Goal: Task Accomplishment & Management: Manage account settings

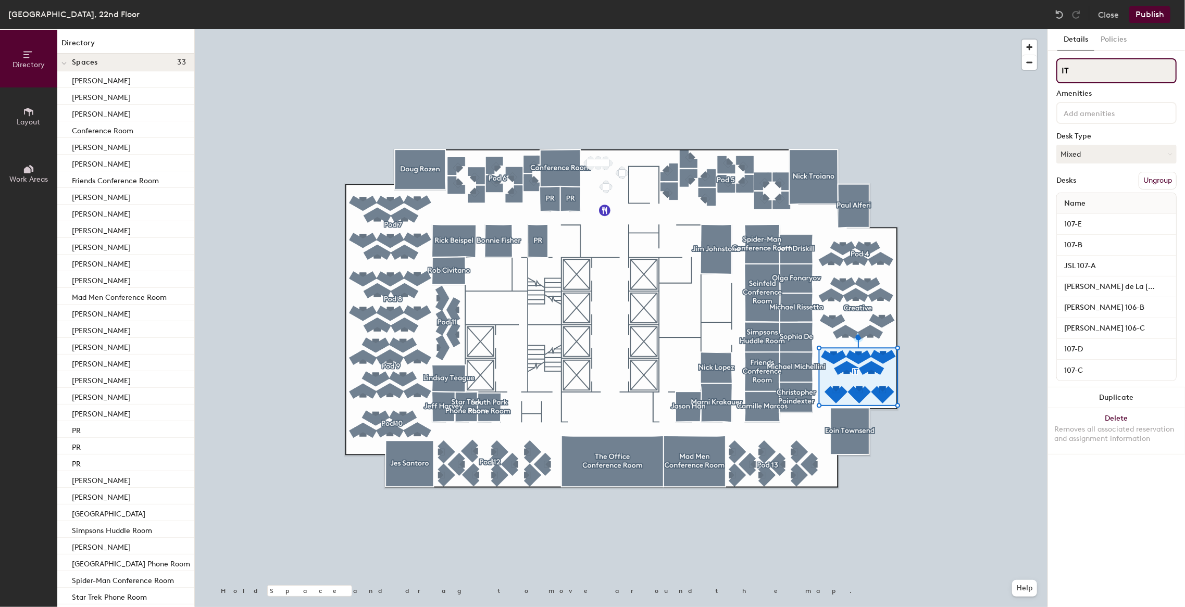
click at [1094, 75] on input "IT" at bounding box center [1117, 70] width 120 height 25
type input "I"
click at [1002, 68] on div "Directory Layout Work Areas Directory Spaces 33 Bonnie Fisher Camille Marcos Ch…" at bounding box center [592, 318] width 1185 height 578
type input "Product & Tech"
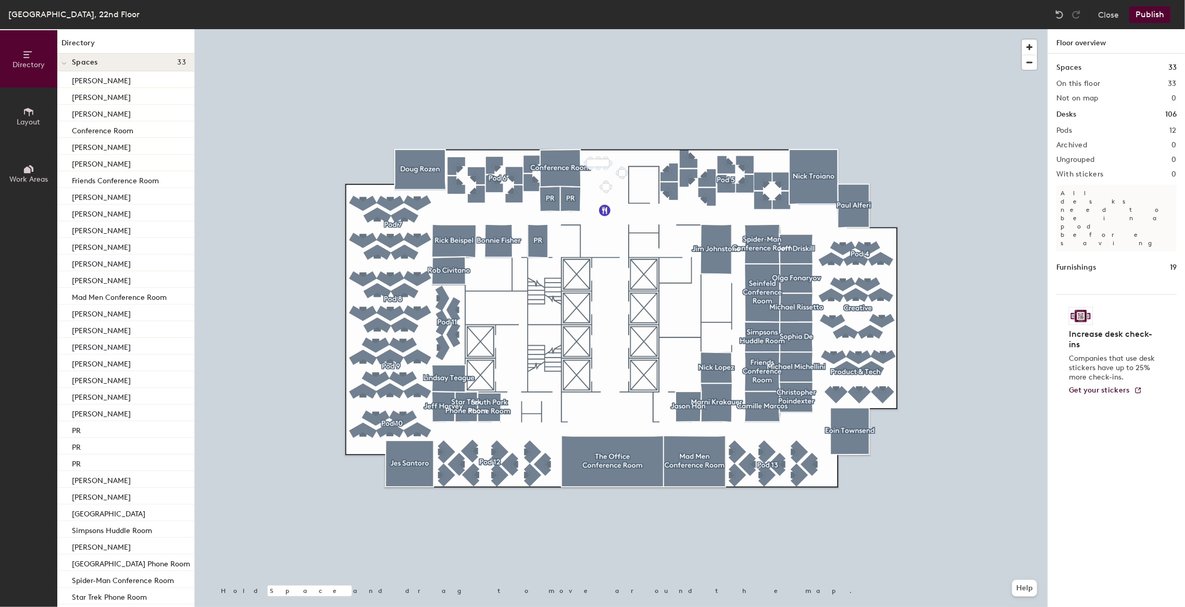
click at [848, 29] on div at bounding box center [621, 29] width 853 height 0
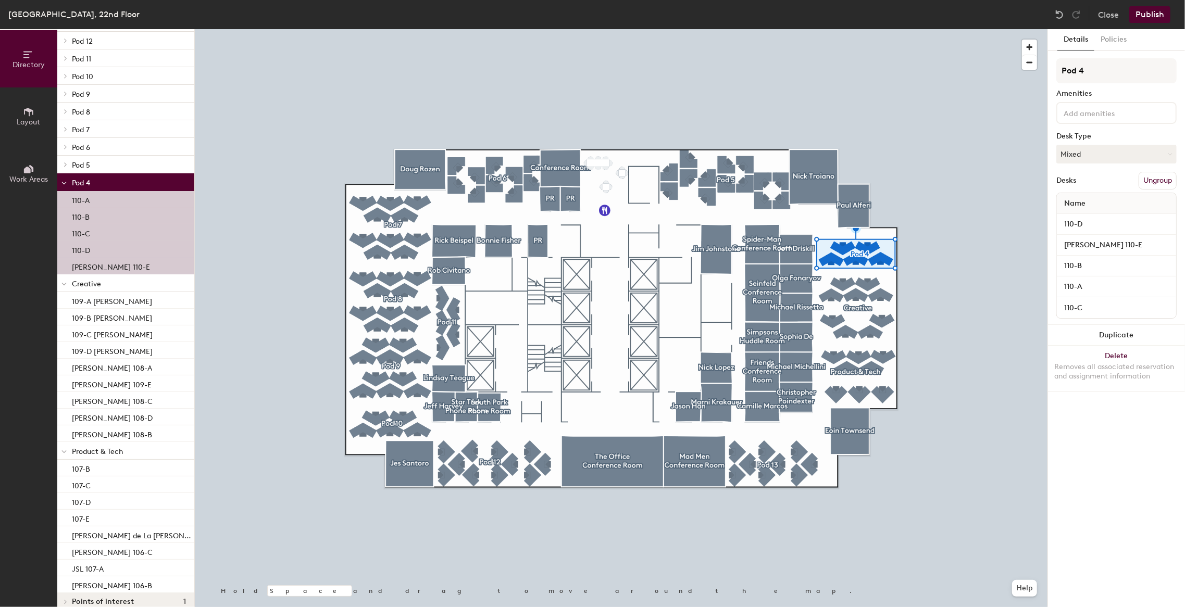
scroll to position [365, 0]
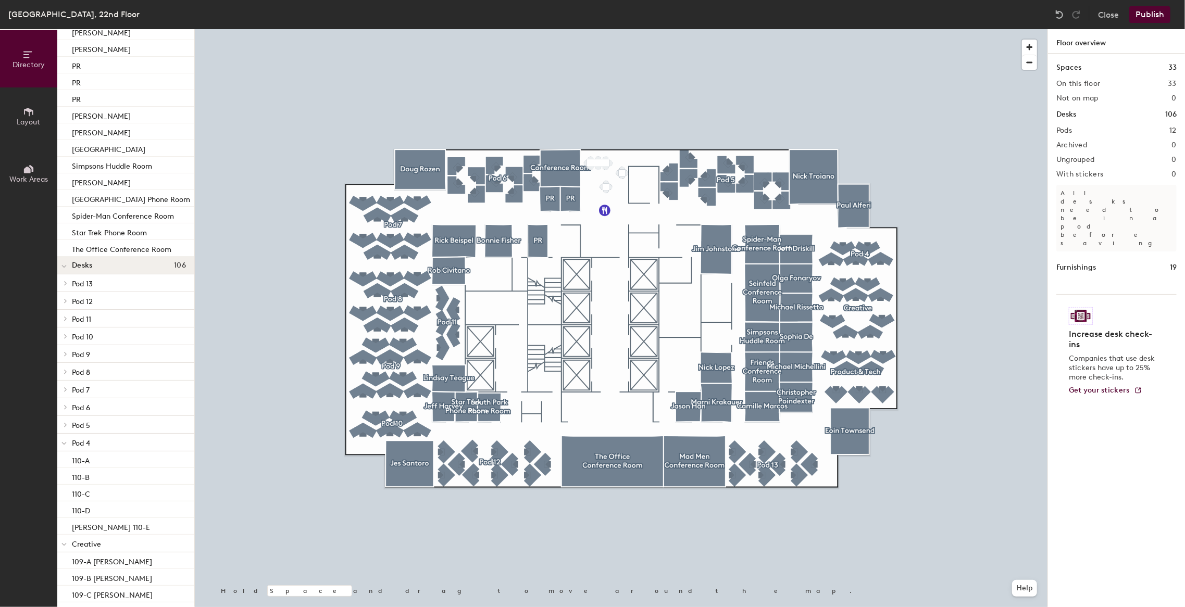
click at [853, 29] on div at bounding box center [621, 29] width 853 height 0
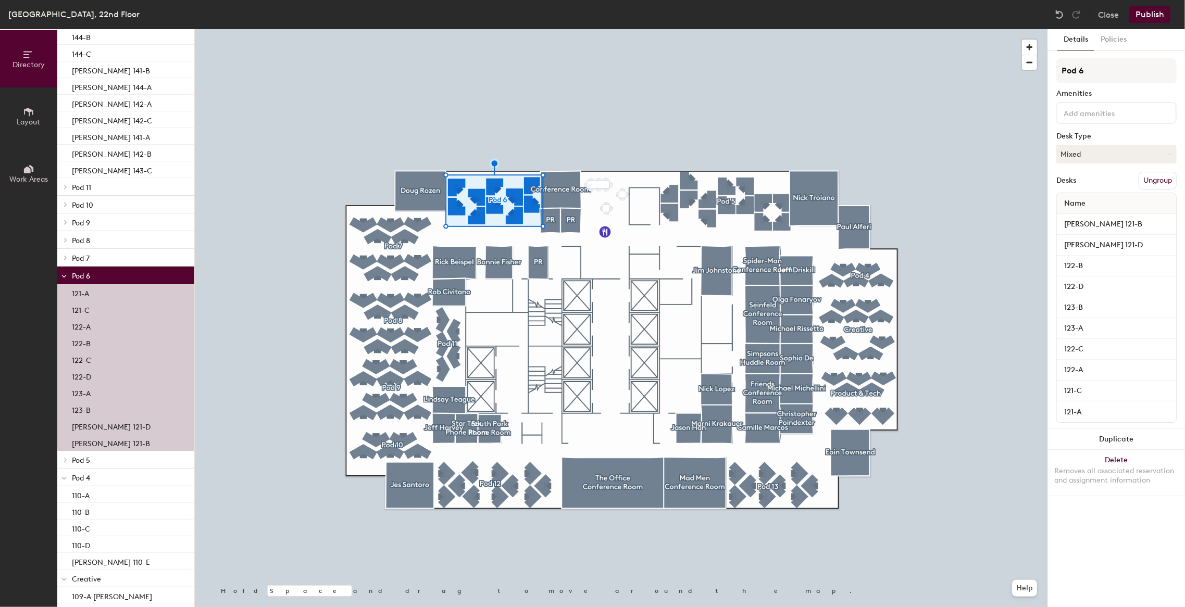
scroll to position [729, 0]
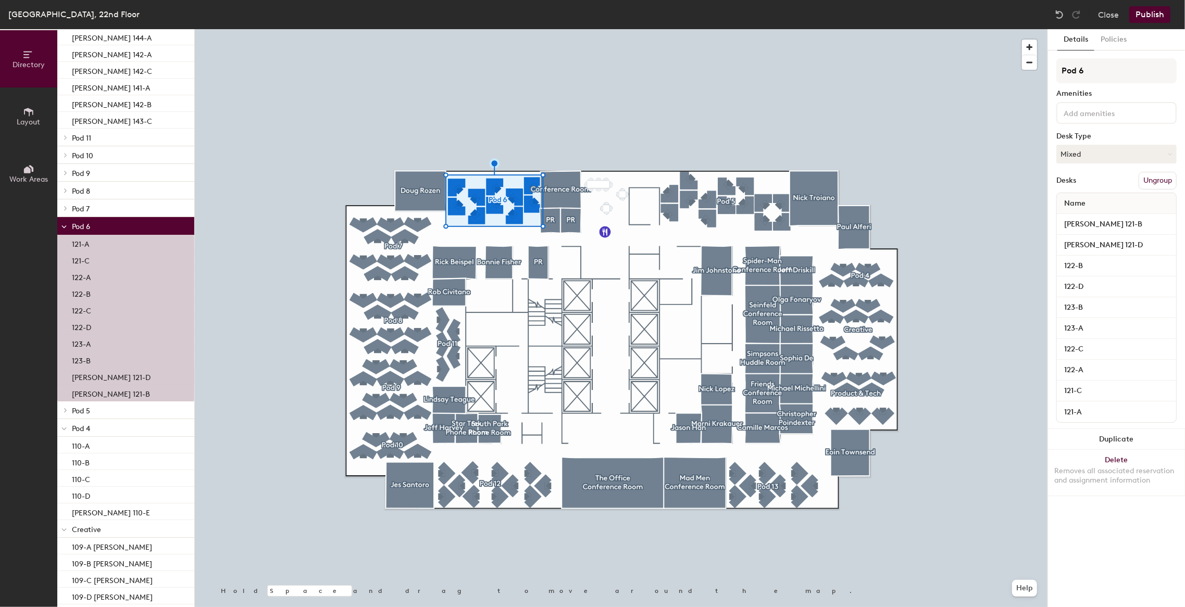
click at [99, 374] on p "[PERSON_NAME] 121-D" at bounding box center [111, 376] width 79 height 12
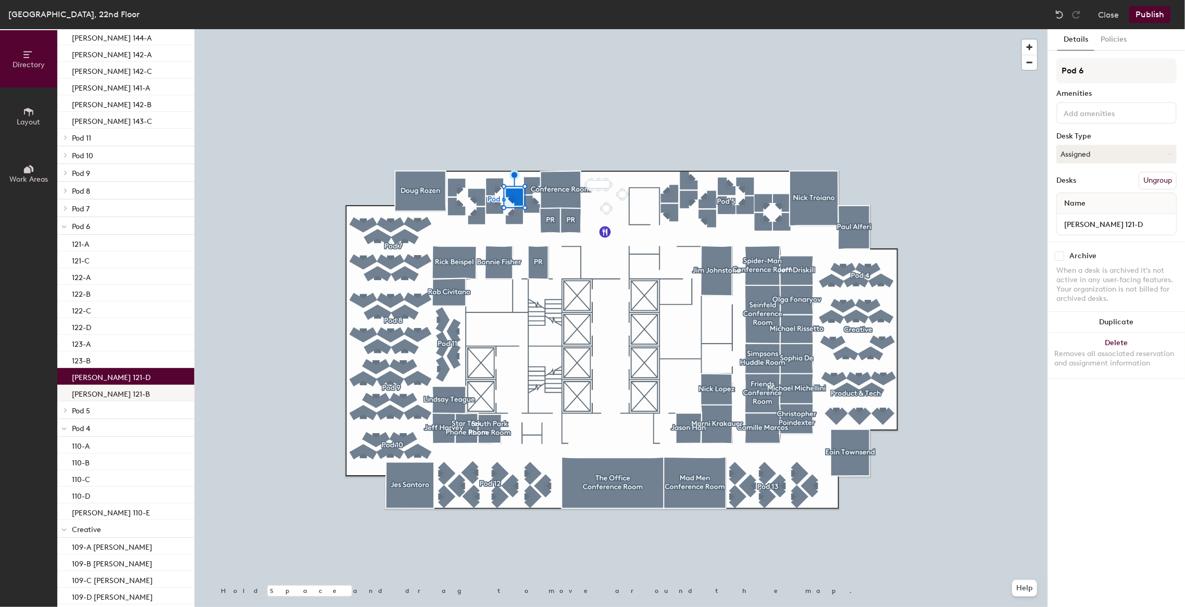
click at [96, 391] on p "[PERSON_NAME] 121-B" at bounding box center [111, 393] width 78 height 12
click at [101, 381] on p "[PERSON_NAME] 121-D" at bounding box center [111, 376] width 79 height 12
click at [97, 393] on p "[PERSON_NAME] 121-B" at bounding box center [111, 393] width 78 height 12
click at [101, 374] on p "[PERSON_NAME] 121-D" at bounding box center [111, 376] width 79 height 12
click at [102, 389] on p "[PERSON_NAME] 121-B" at bounding box center [111, 393] width 78 height 12
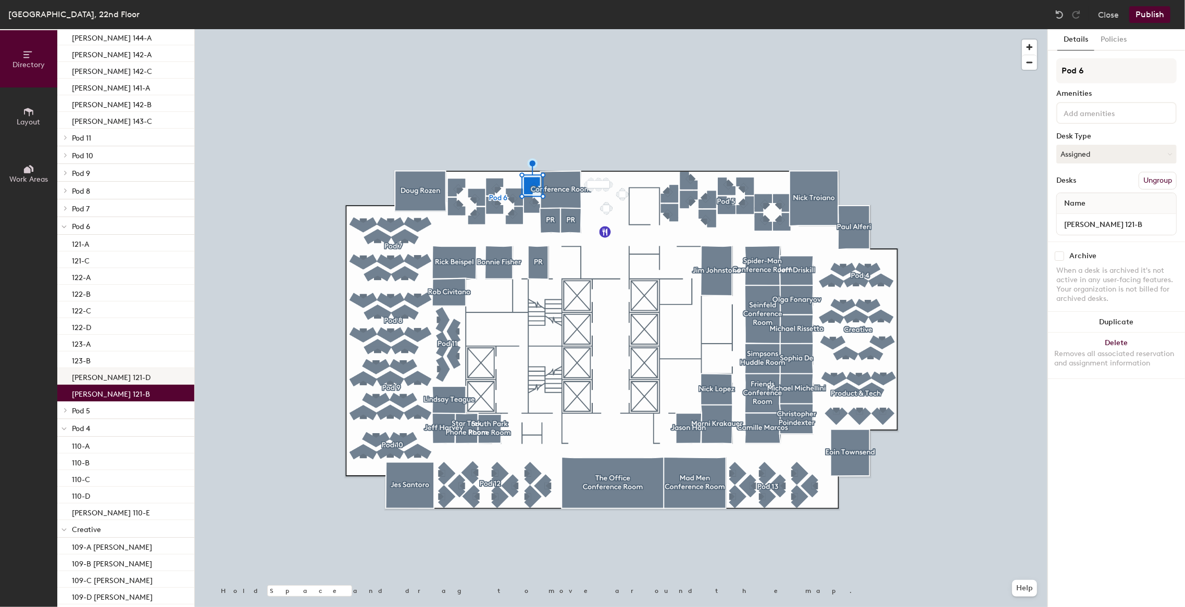
click at [104, 379] on p "[PERSON_NAME] 121-D" at bounding box center [111, 376] width 79 height 12
click at [105, 365] on div "123-B" at bounding box center [125, 360] width 137 height 17
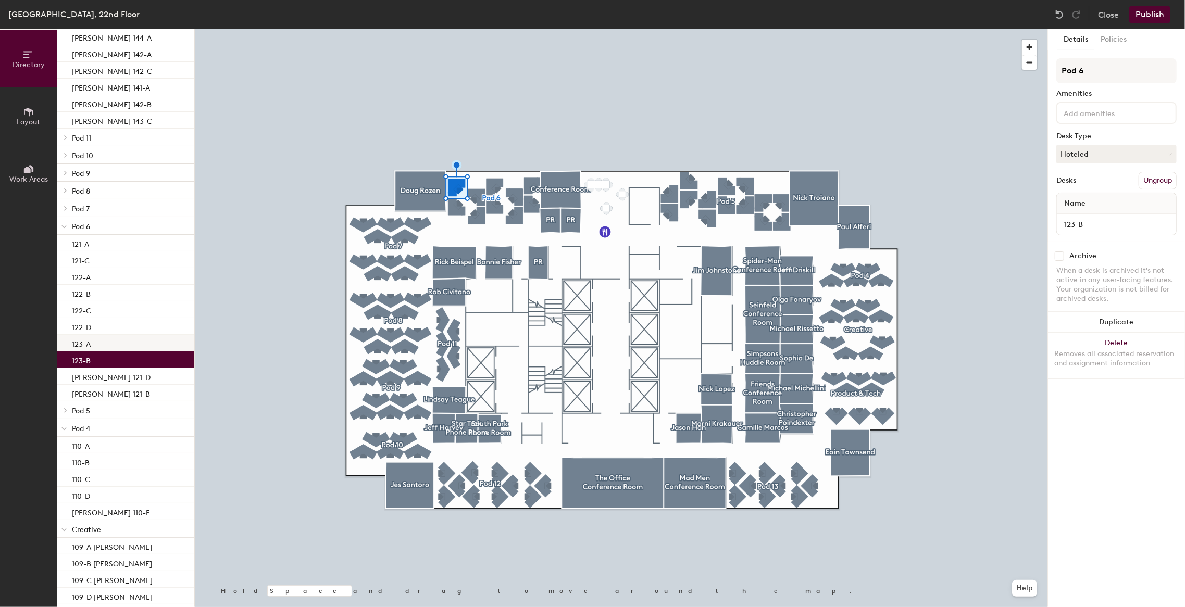
click at [116, 345] on div "123-A" at bounding box center [125, 343] width 137 height 17
click at [109, 324] on div "122-D" at bounding box center [125, 326] width 137 height 17
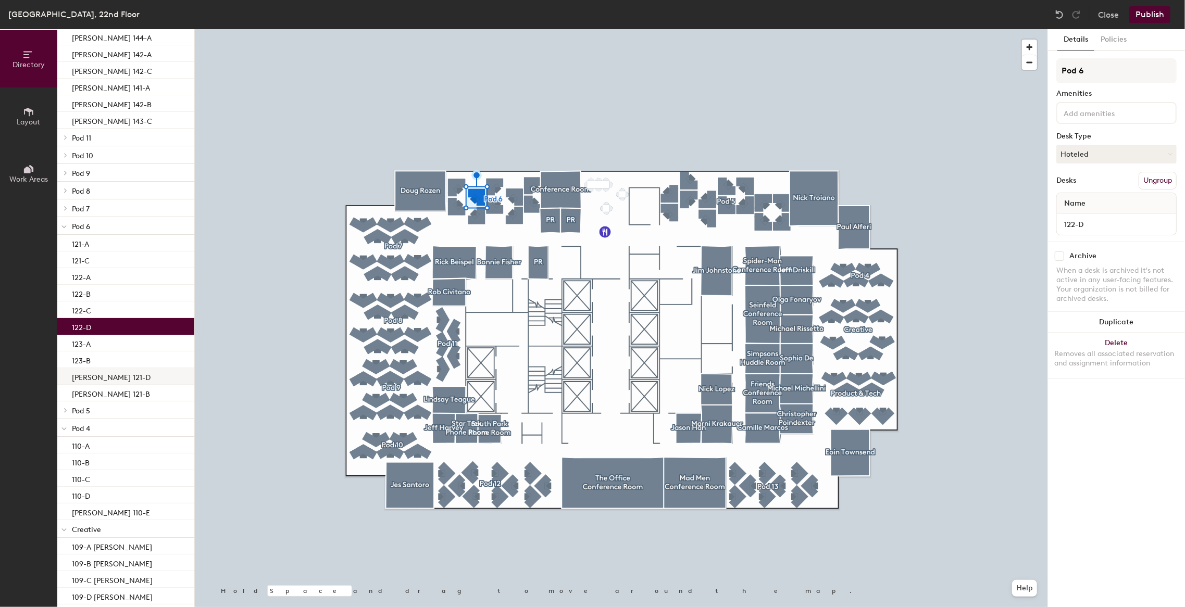
click at [103, 373] on p "[PERSON_NAME] 121-D" at bounding box center [111, 376] width 79 height 12
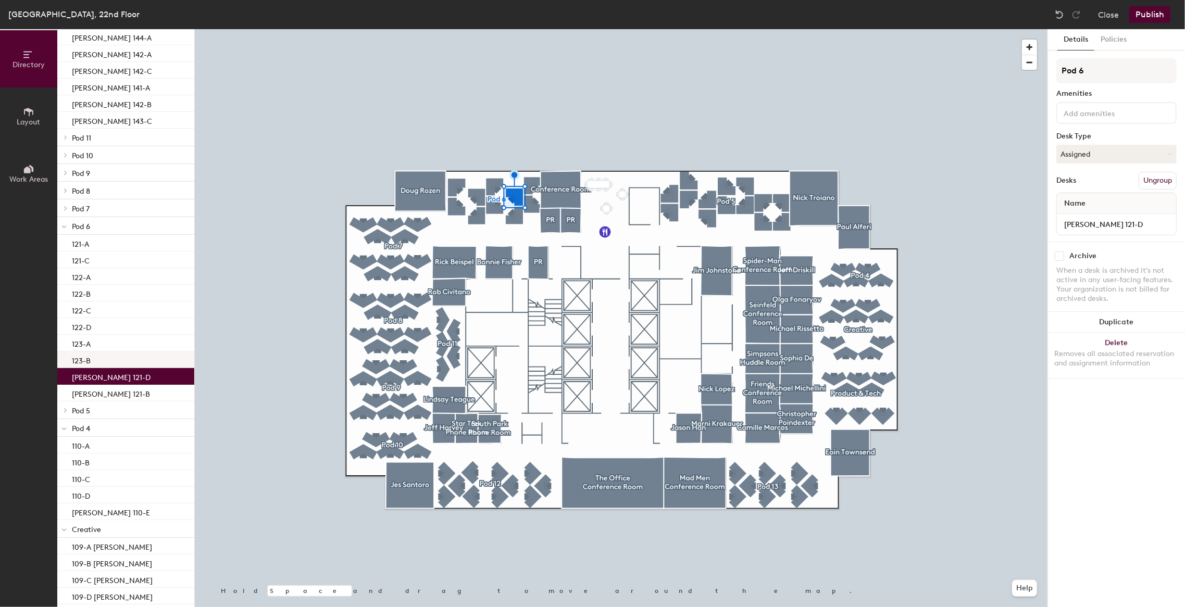
click at [116, 360] on div "123-B" at bounding box center [125, 360] width 137 height 17
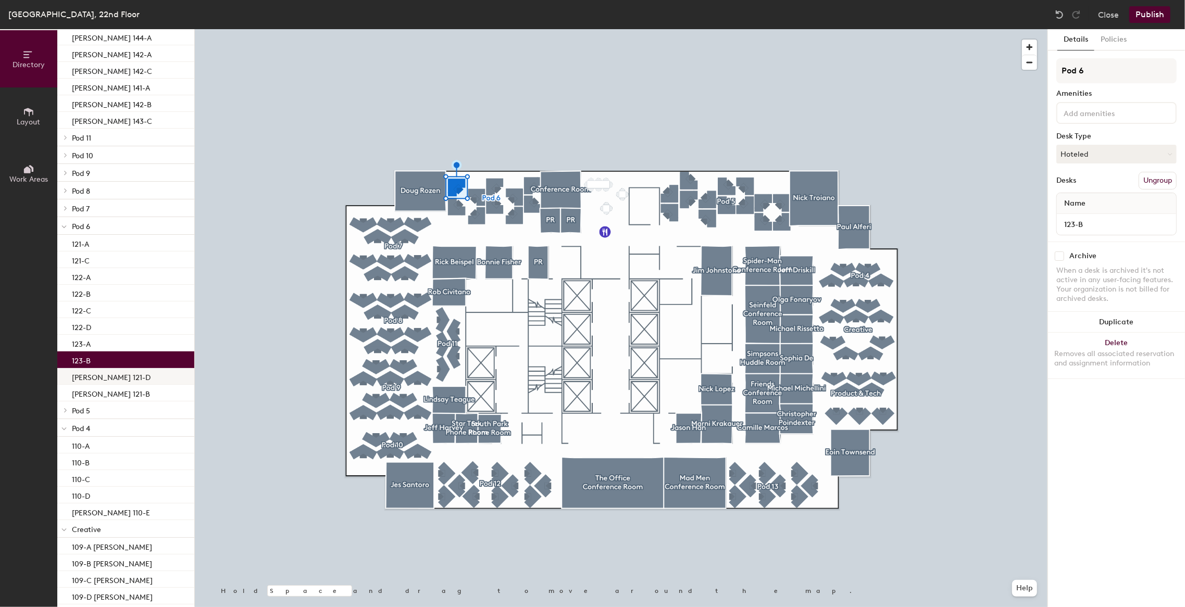
click at [109, 381] on p "[PERSON_NAME] 121-D" at bounding box center [111, 376] width 79 height 12
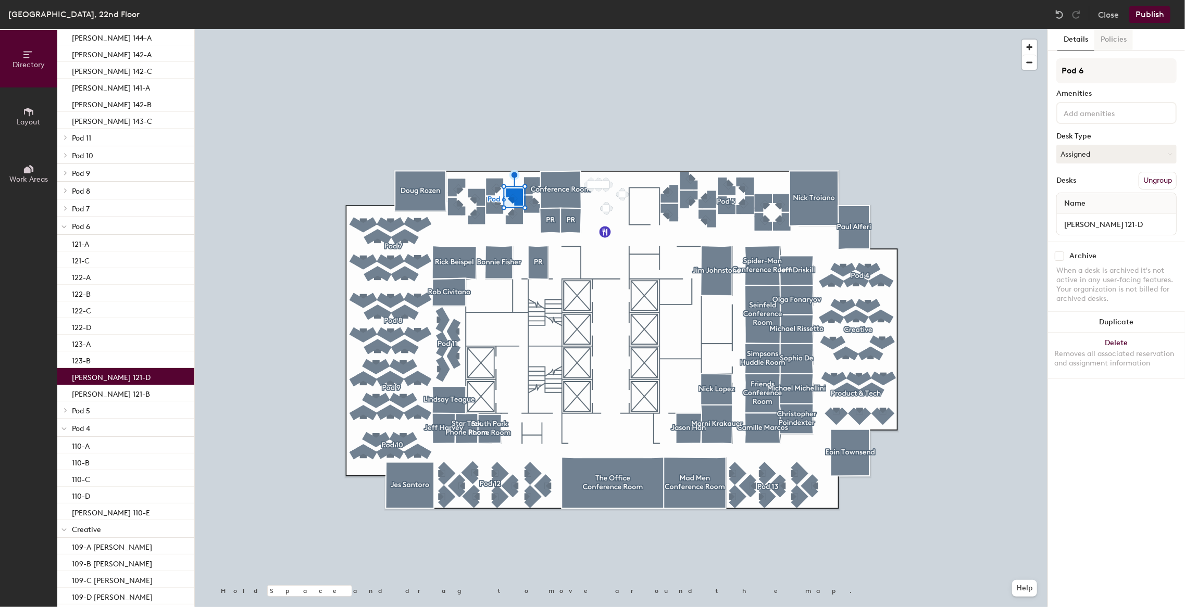
click at [1124, 41] on button "Policies" at bounding box center [1114, 39] width 39 height 21
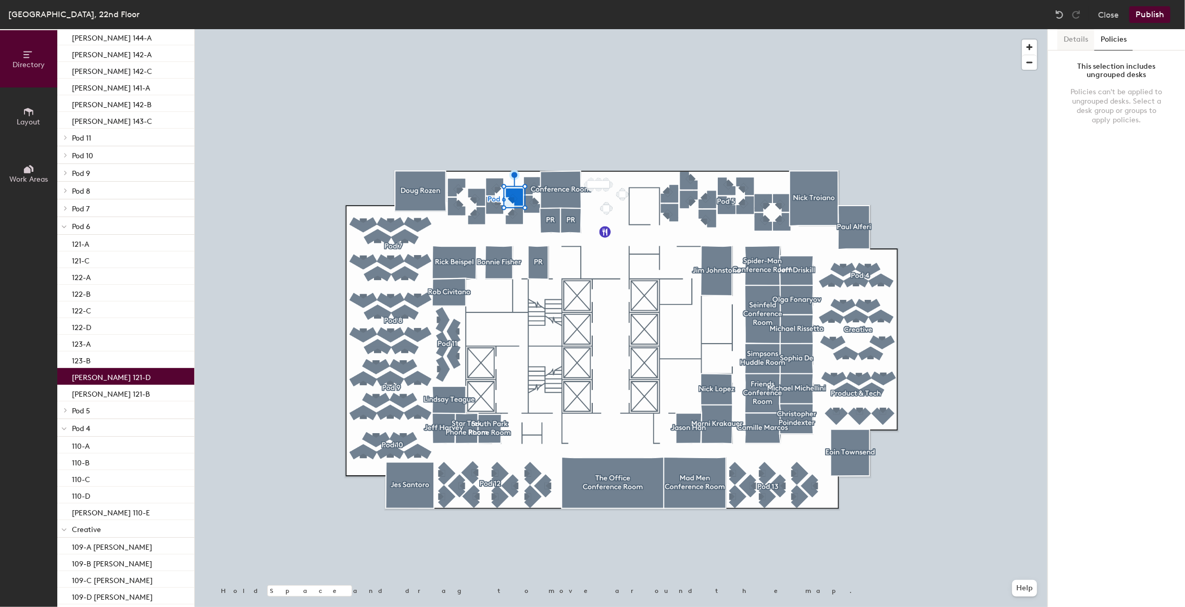
click at [1078, 36] on button "Details" at bounding box center [1076, 39] width 37 height 21
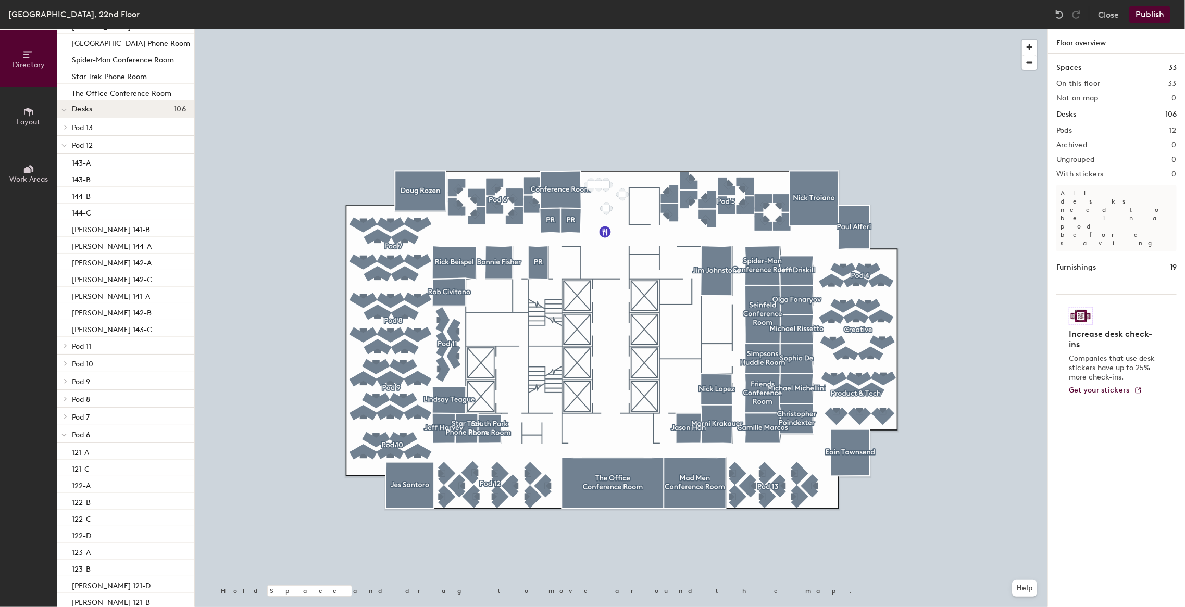
scroll to position [521, 0]
click at [24, 179] on span "Work Areas" at bounding box center [28, 179] width 39 height 9
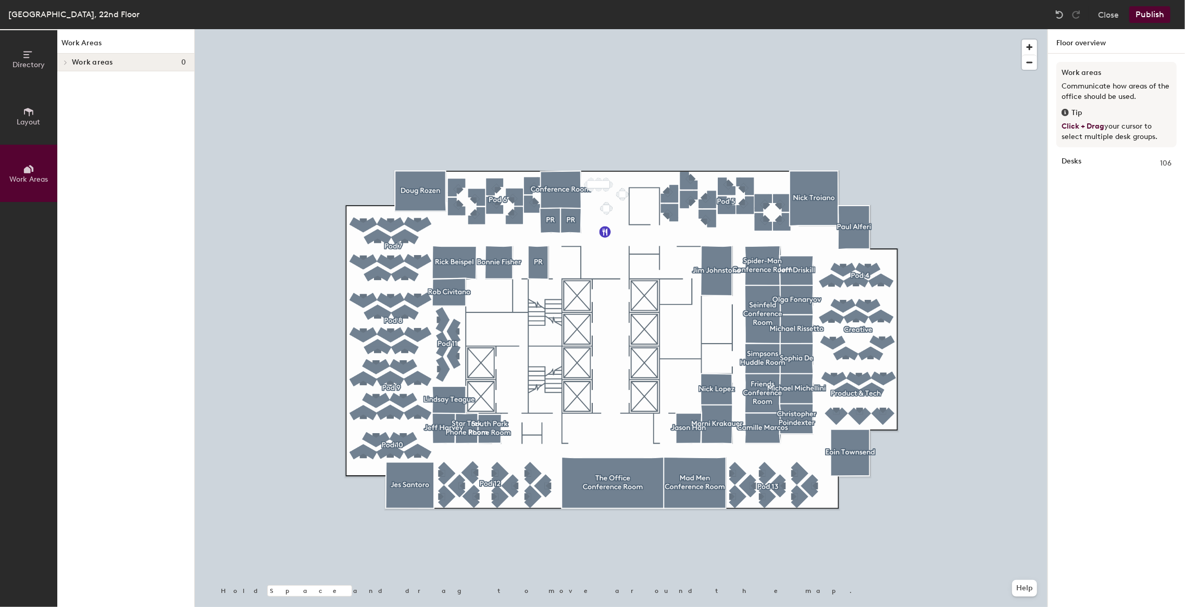
scroll to position [0, 0]
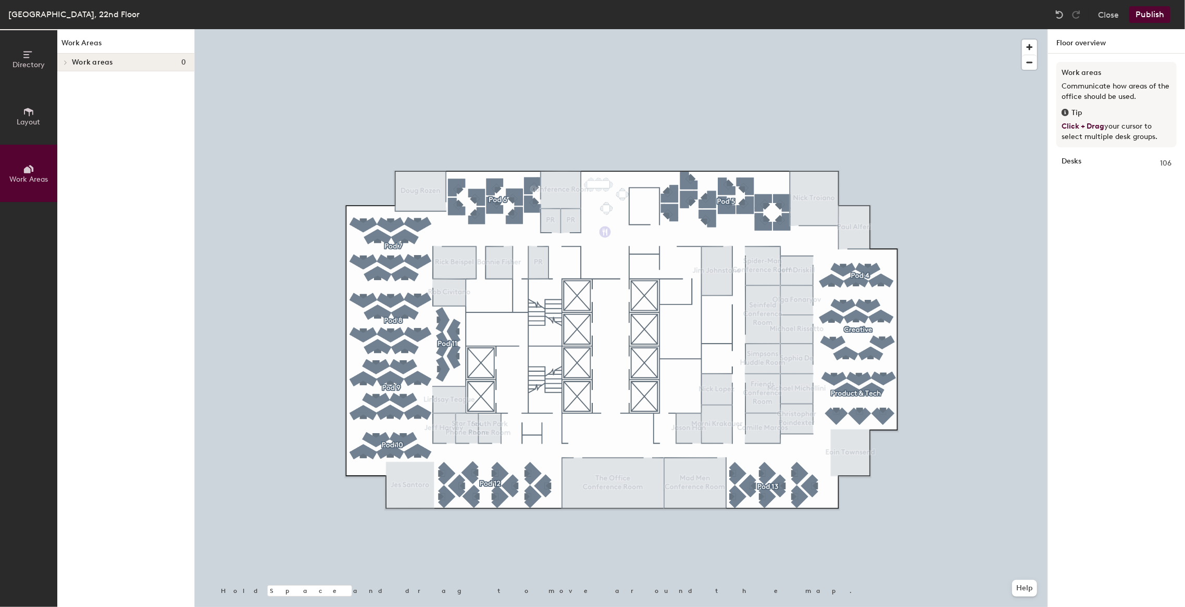
click at [27, 126] on button "Layout" at bounding box center [28, 116] width 57 height 57
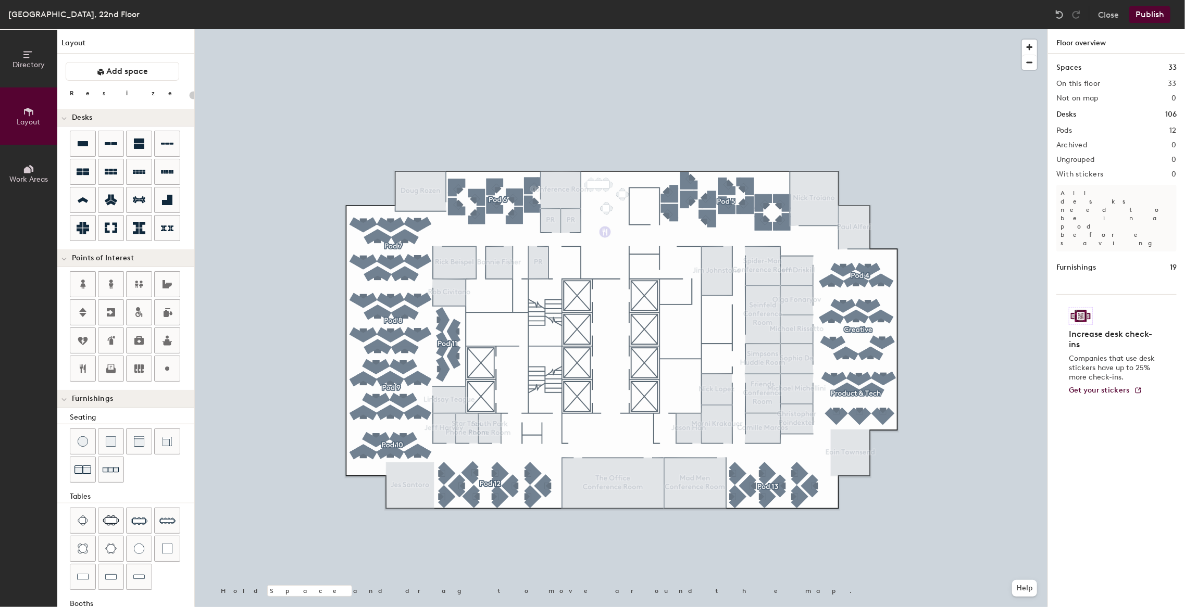
click at [22, 161] on button "Work Areas" at bounding box center [28, 173] width 57 height 57
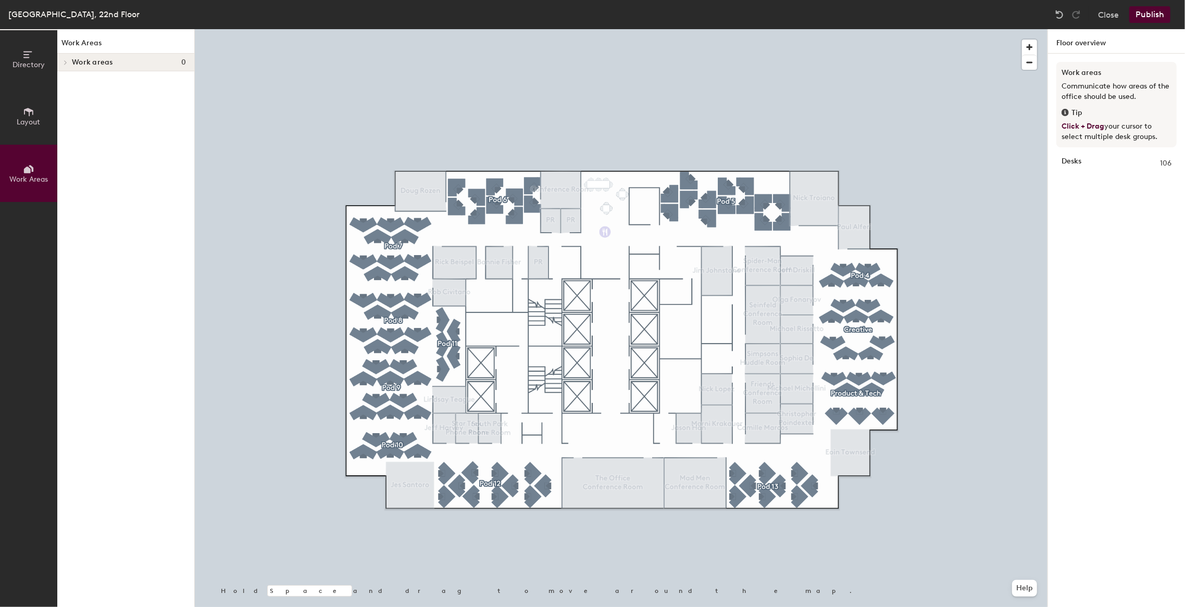
click at [25, 118] on span "Layout" at bounding box center [28, 122] width 23 height 9
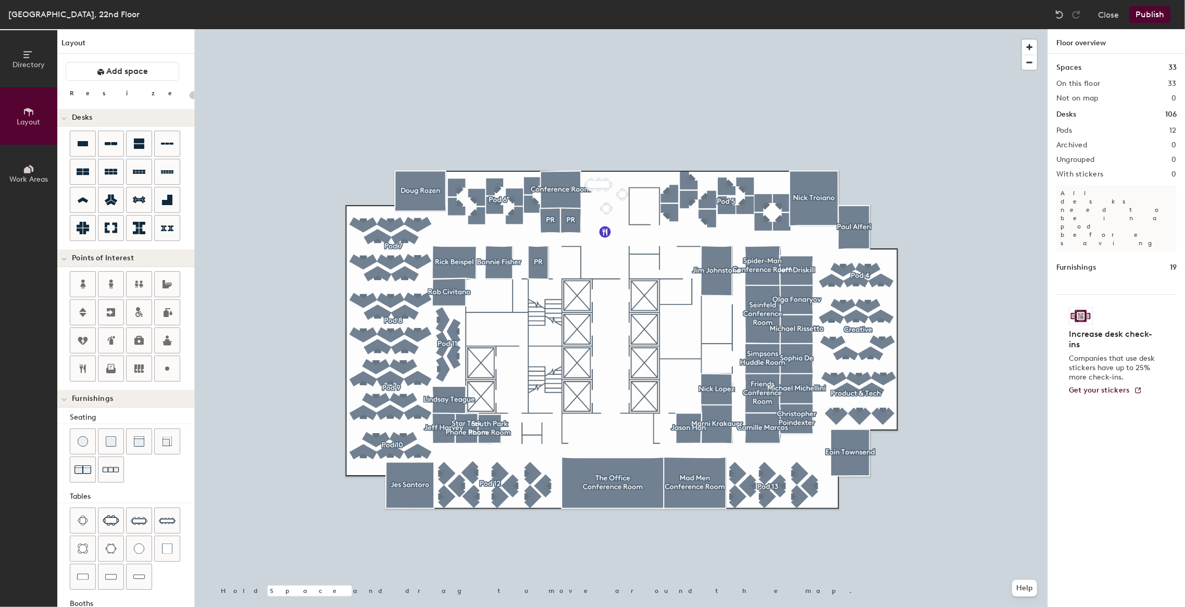
click at [723, 29] on div at bounding box center [621, 29] width 853 height 0
type input "140"
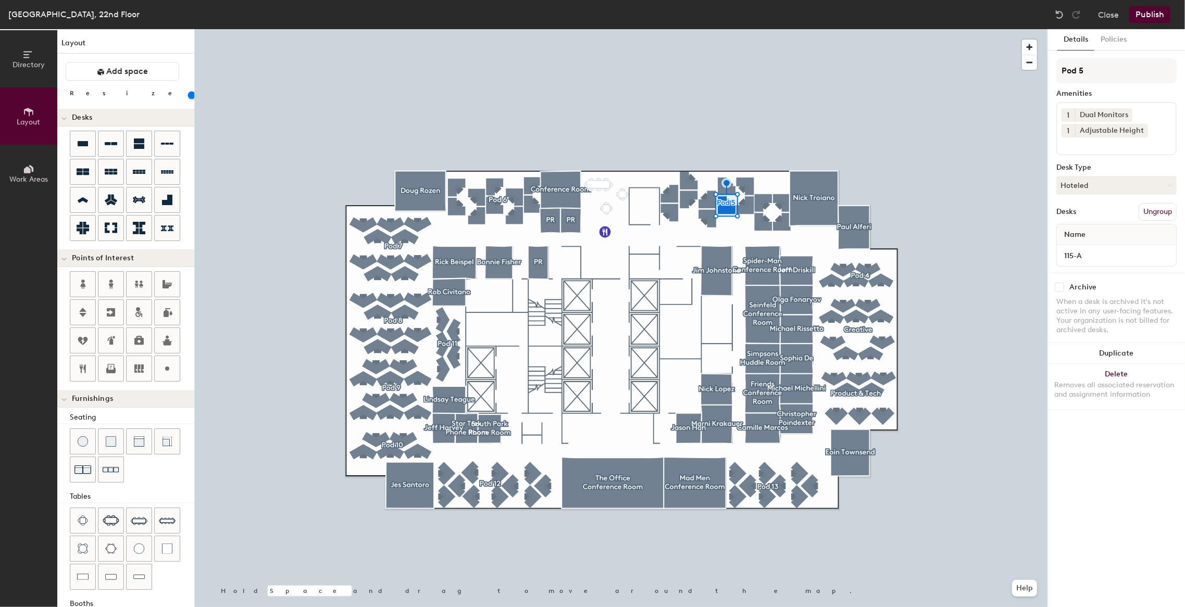
click at [847, 29] on div at bounding box center [621, 29] width 853 height 0
click at [869, 29] on div at bounding box center [621, 29] width 853 height 0
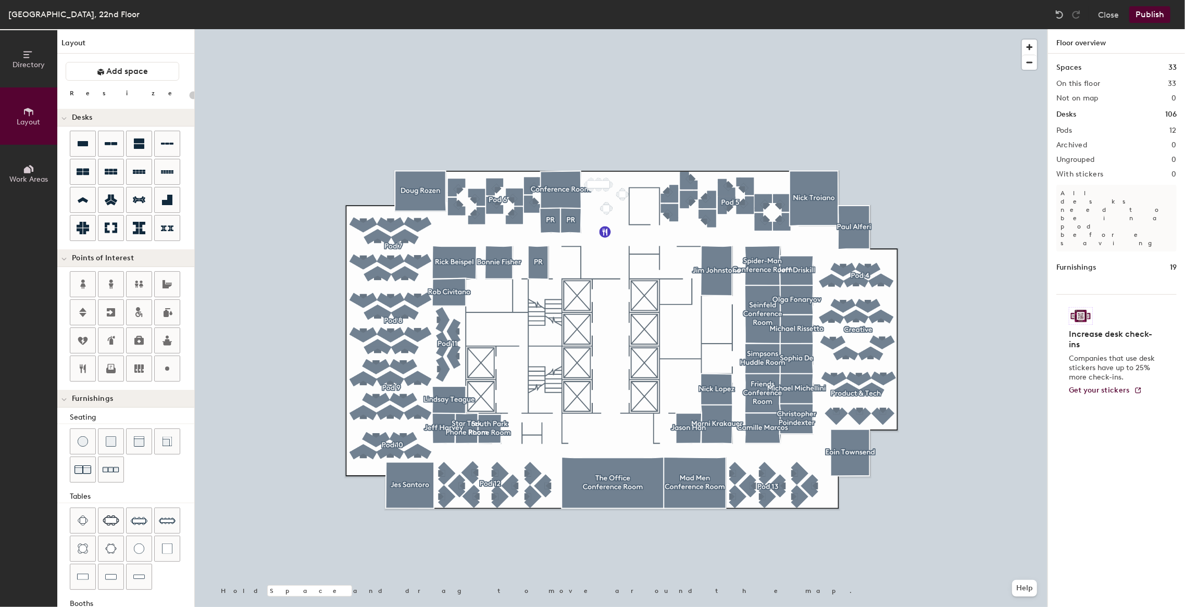
type input "140"
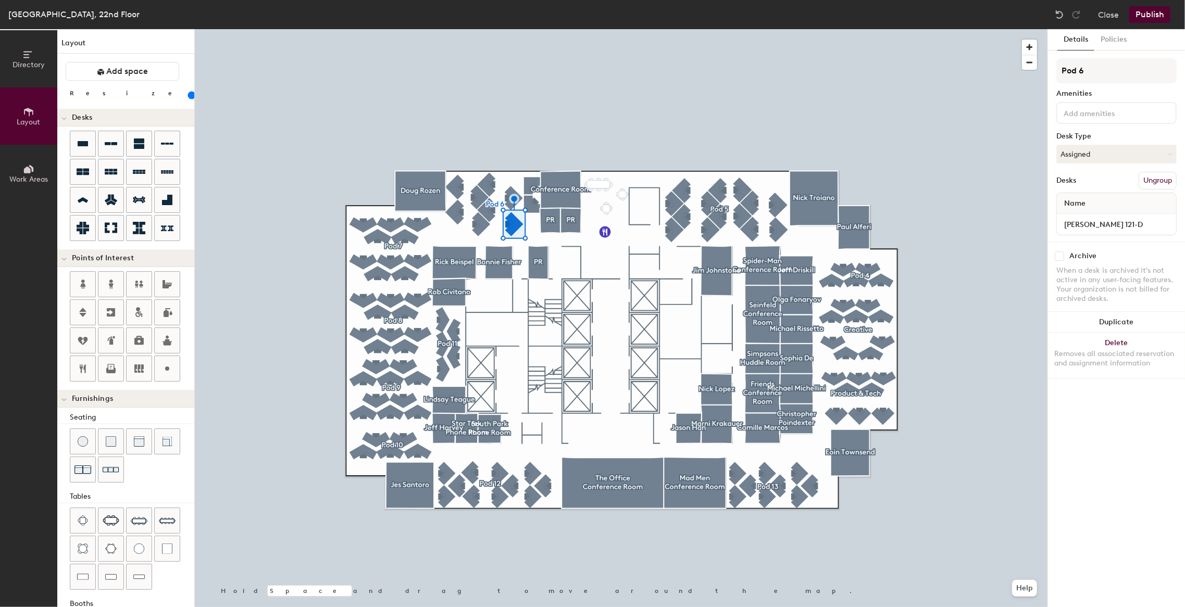
click at [527, 29] on div at bounding box center [621, 29] width 853 height 0
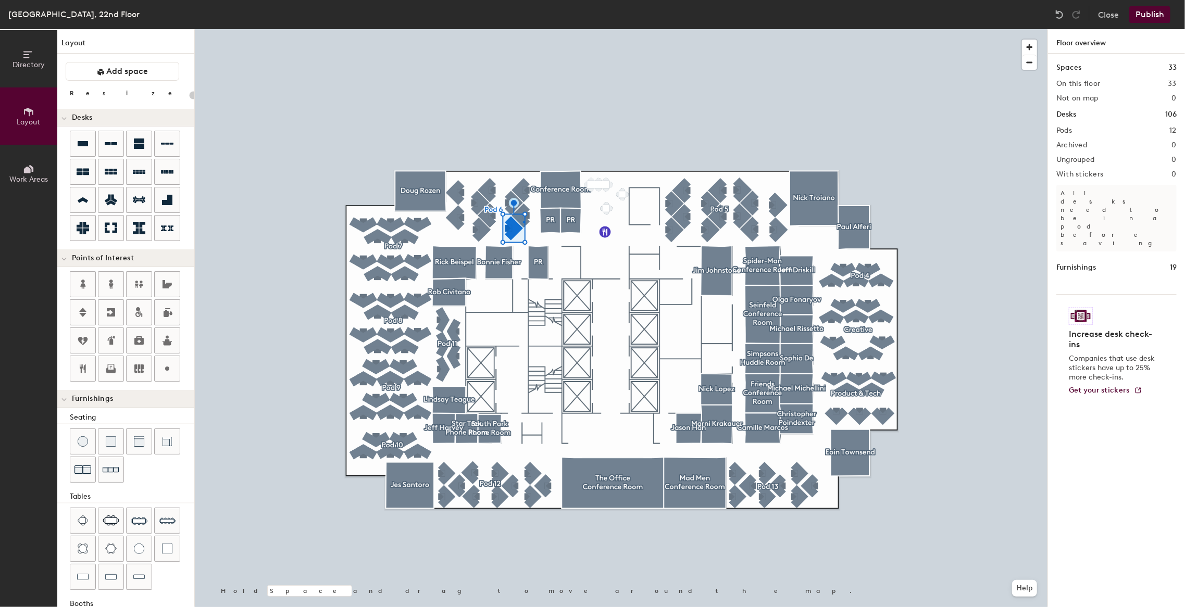
click at [524, 29] on div at bounding box center [621, 29] width 853 height 0
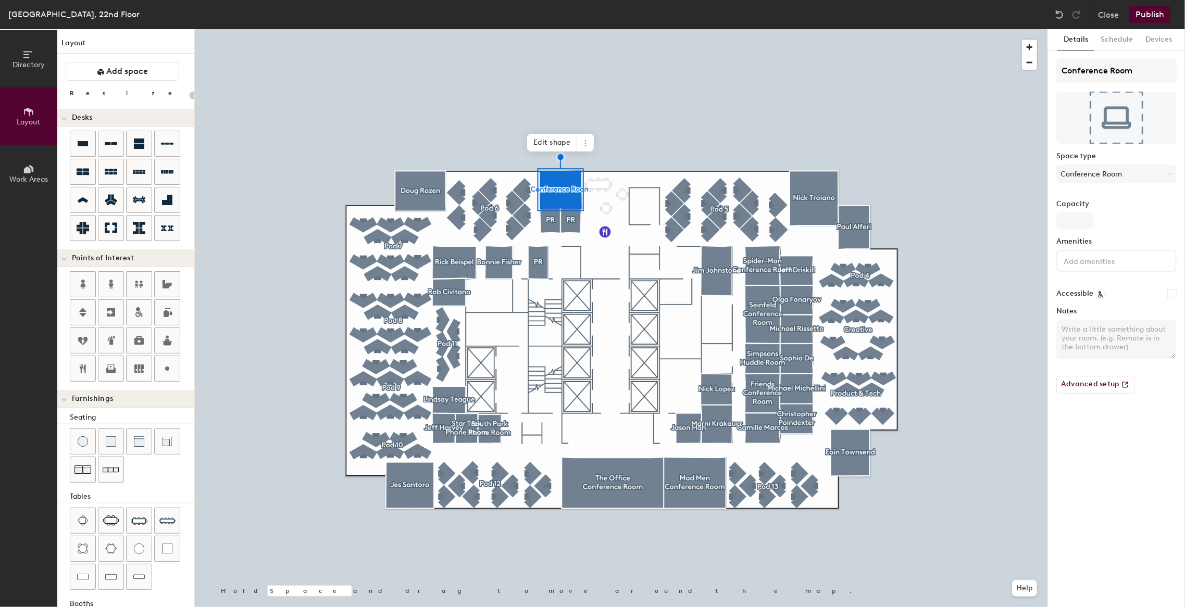
type input "20"
click at [1129, 177] on button "Conference Room" at bounding box center [1117, 174] width 120 height 19
click at [1127, 178] on button "Conference Room" at bounding box center [1117, 174] width 120 height 19
click at [1113, 33] on button "Schedule" at bounding box center [1117, 39] width 45 height 21
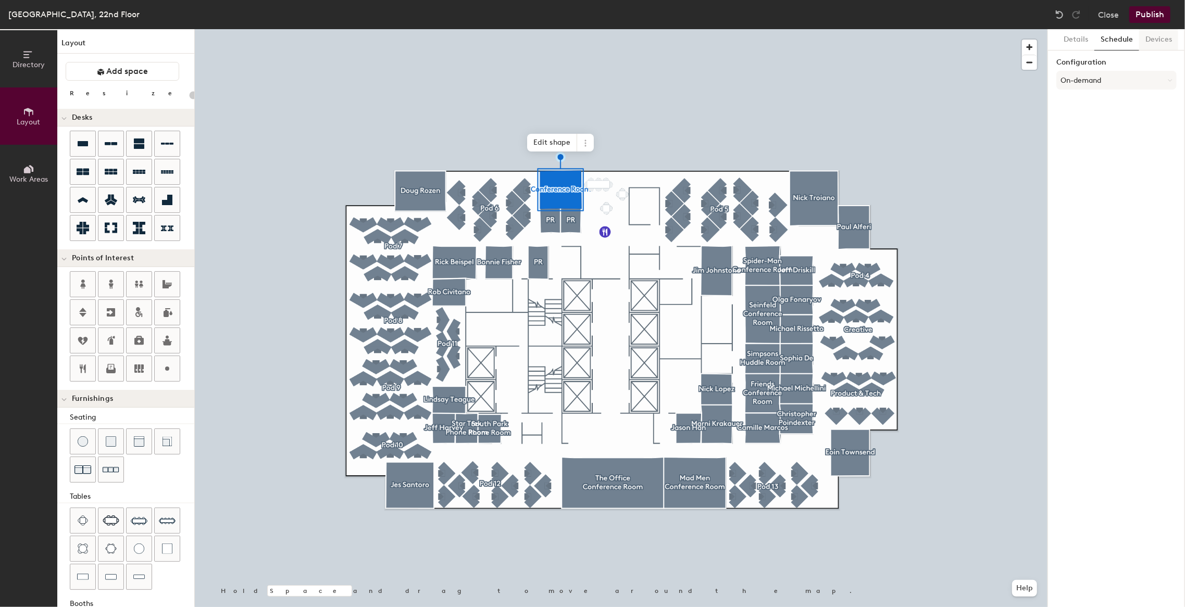
click at [1161, 41] on button "Devices" at bounding box center [1158, 39] width 39 height 21
click at [1075, 41] on button "Details" at bounding box center [1076, 39] width 37 height 21
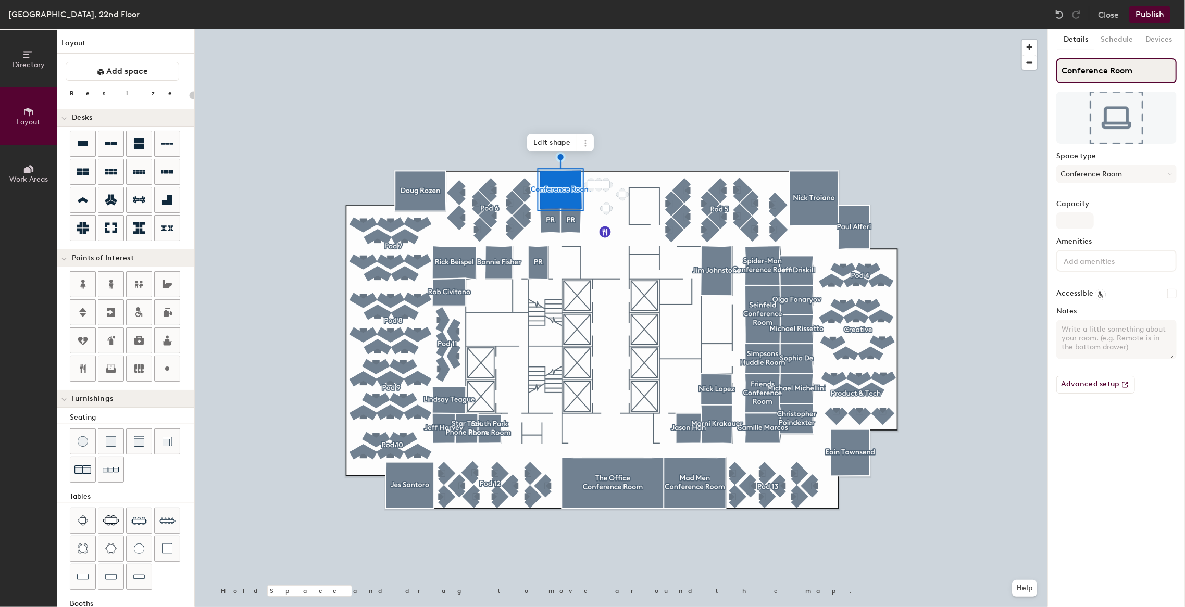
click at [1091, 75] on input "Conference Room" at bounding box center [1117, 70] width 120 height 25
click at [1006, 66] on div "Directory Layout Work Areas Layout Add space Resize Desks Points of Interest Fu…" at bounding box center [592, 318] width 1185 height 578
type input "X"
type input "20"
type input "X-"
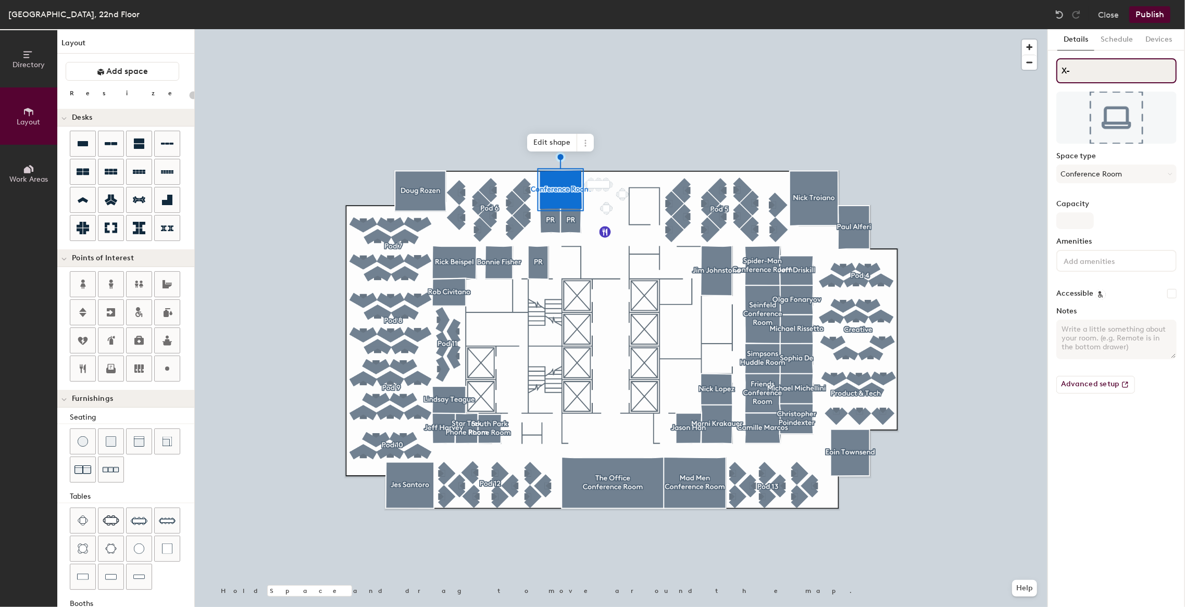
type input "20"
type input "X-Fi"
type input "20"
type input "X-Files"
type input "20"
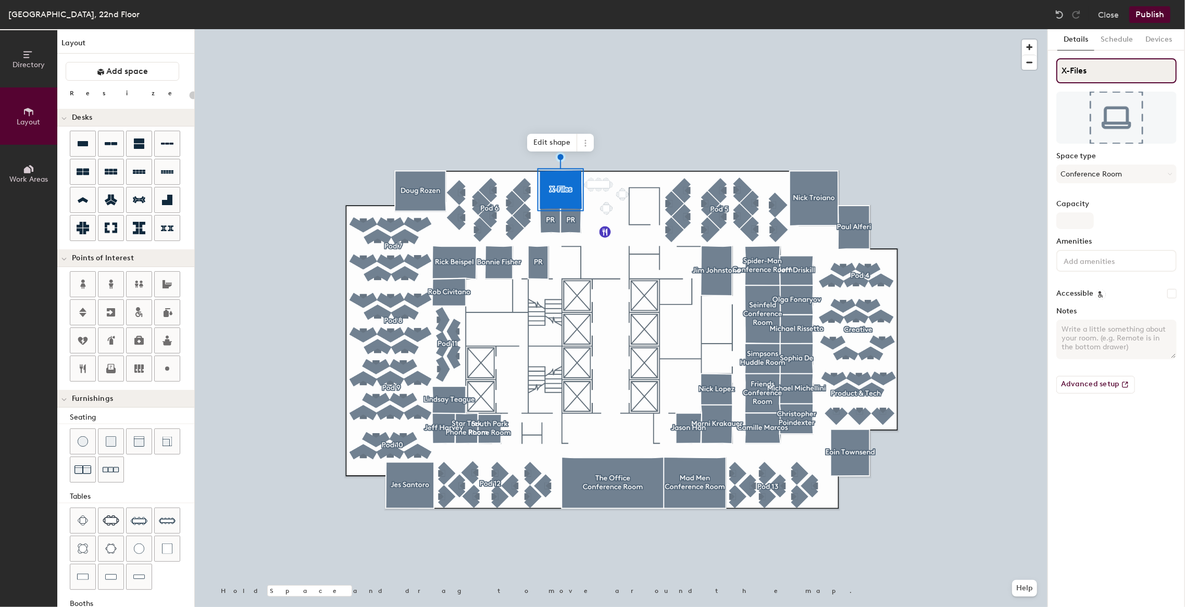
type input "X-Files"
click at [1100, 75] on input "X-Files" at bounding box center [1117, 70] width 120 height 25
type input "20"
type input "X-Files"
type input "20"
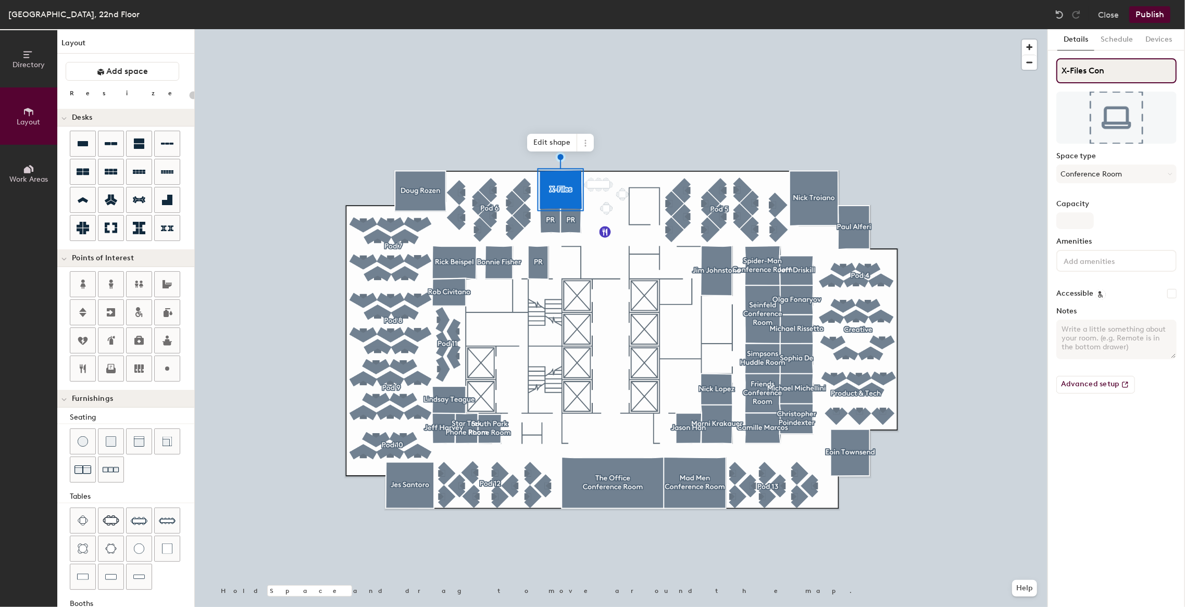
type input "X-Files Conf"
type input "20"
type input "X-Files Conferenc"
type input "20"
type input "X-Files Conference"
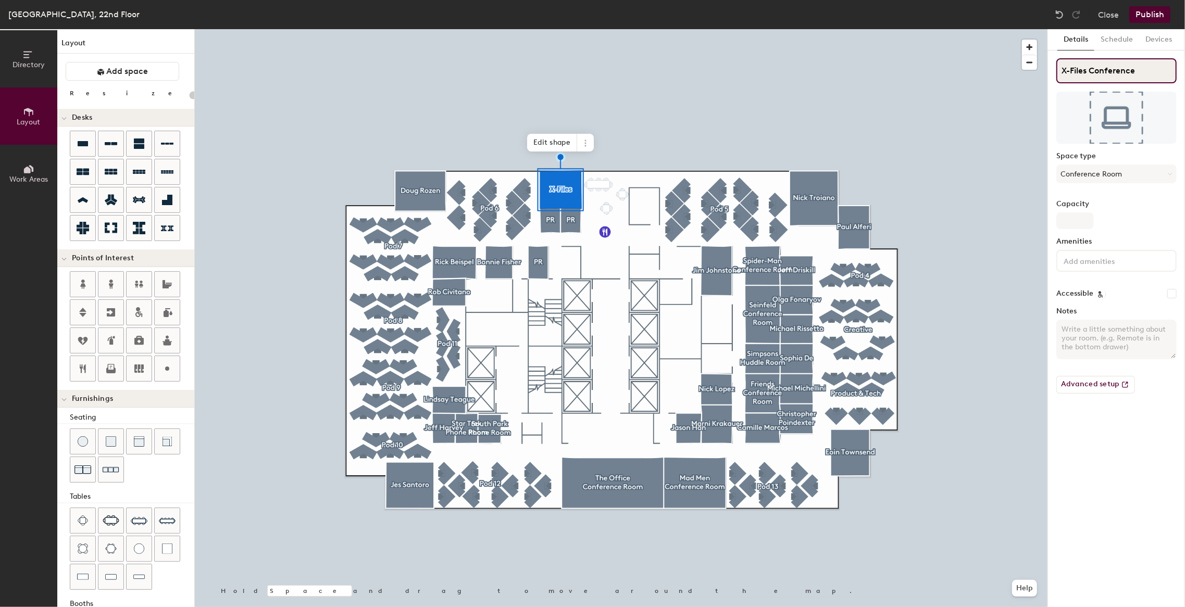
type input "20"
type input "X-Files Conference Room"
type input "20"
click at [1090, 67] on input "X-Files Conference Room" at bounding box center [1117, 70] width 120 height 25
type input "X-Files Conference Room"
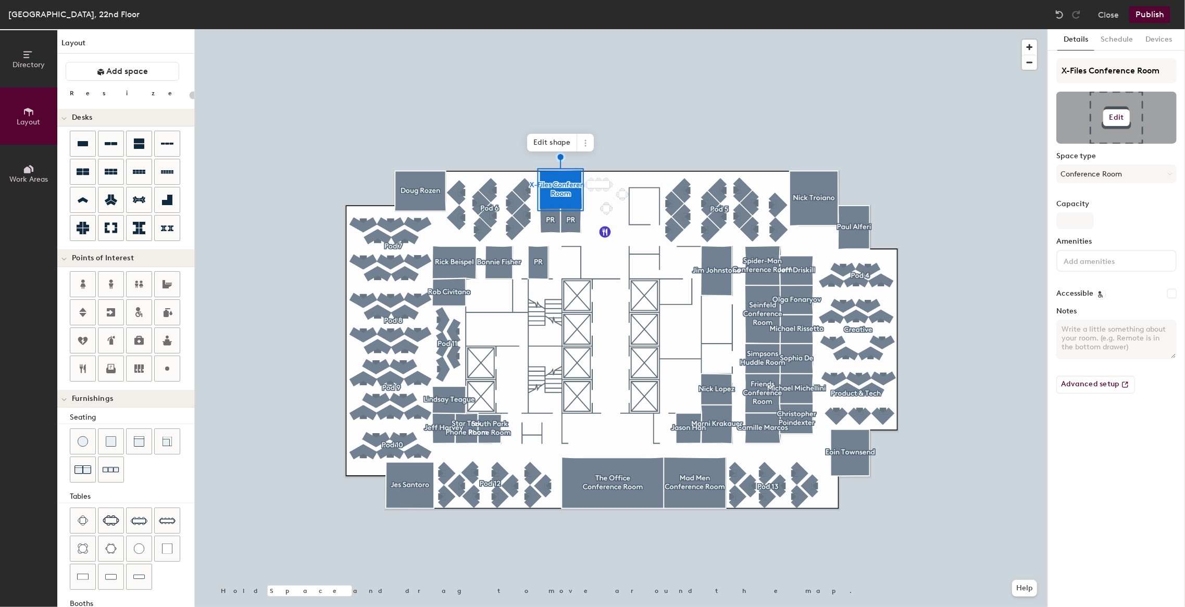
click at [1121, 119] on h6 "Edit" at bounding box center [1117, 118] width 15 height 8
click at [935, 29] on div at bounding box center [621, 29] width 853 height 0
type input "20"
click at [1090, 390] on button "Advanced setup" at bounding box center [1096, 385] width 79 height 18
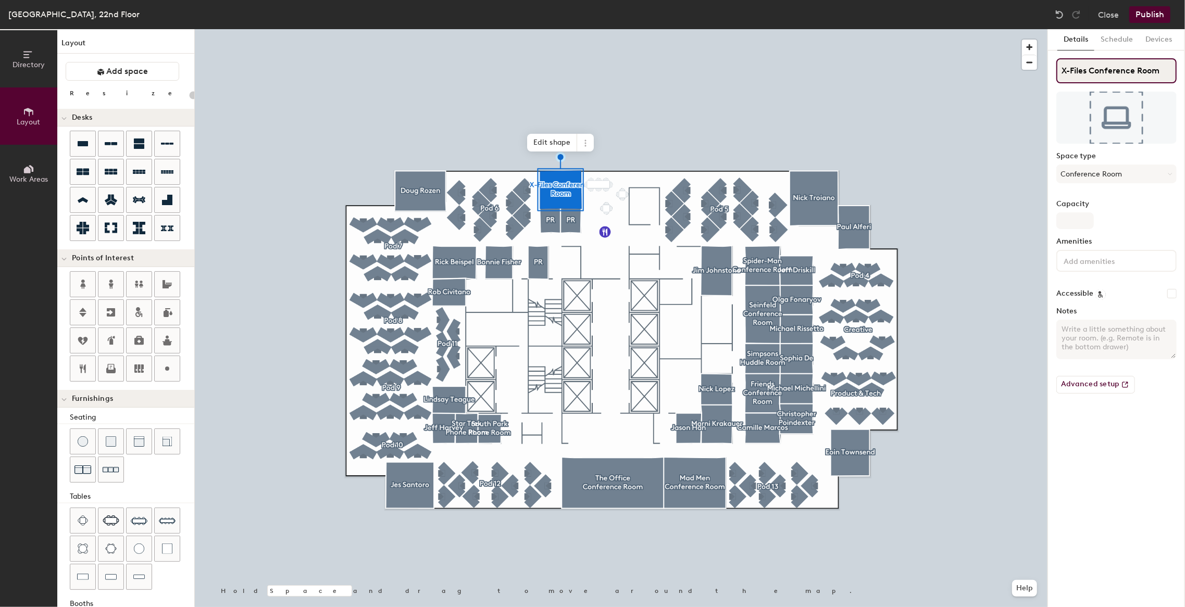
click at [1113, 73] on input "X-Files Conference Room" at bounding box center [1117, 70] width 120 height 25
drag, startPoint x: 1168, startPoint y: 75, endPoint x: 1092, endPoint y: 78, distance: 76.1
click at [1092, 78] on input "X-Files Conference Room" at bounding box center [1117, 70] width 120 height 25
type input "X-Files"
type input "20"
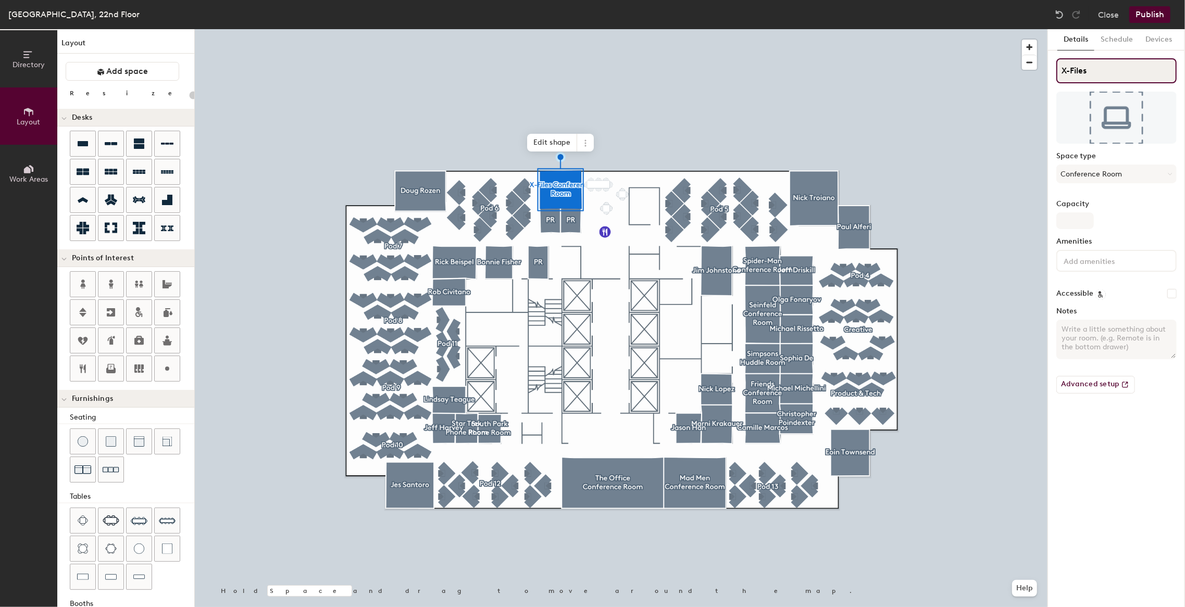
type input "X-Files"
type input "20"
type input "X-Files"
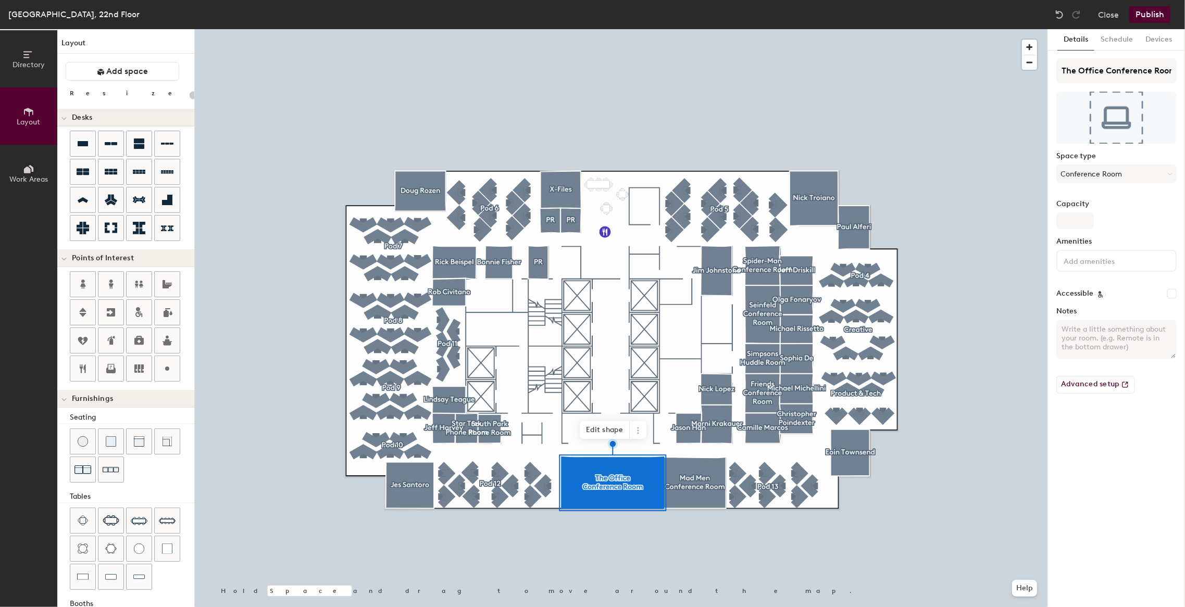
type input "20"
drag, startPoint x: 1102, startPoint y: 70, endPoint x: 1209, endPoint y: 70, distance: 106.8
click at [1185, 70] on html "Skip navigation Schedule Office People Analytics Visits Deliveries Services Man…" at bounding box center [592, 303] width 1185 height 607
type input "The Office"
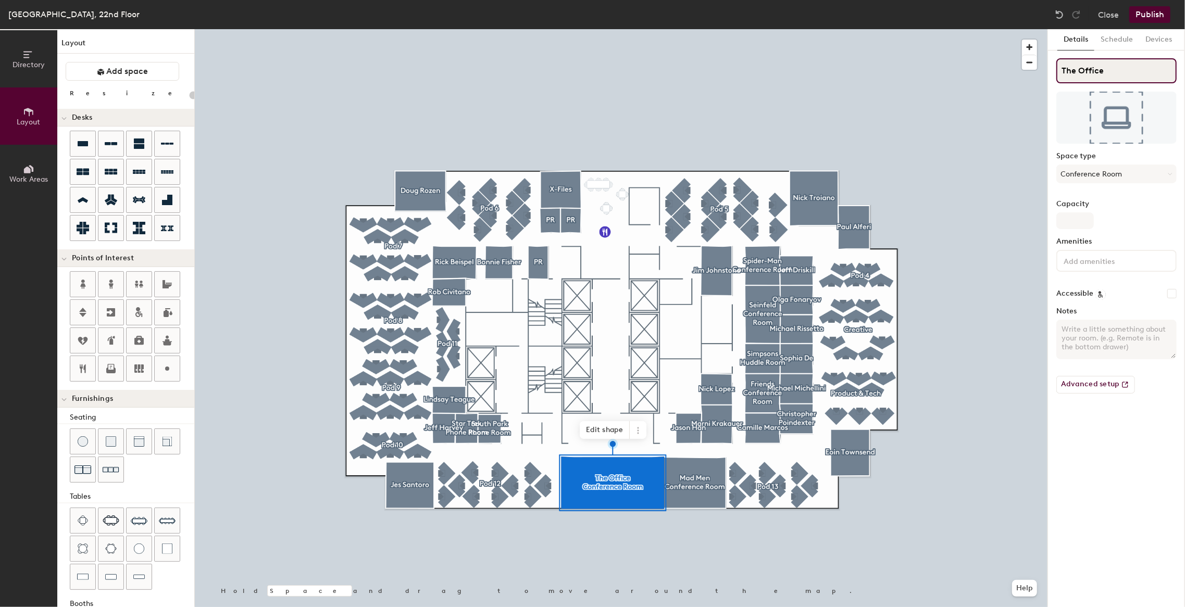
scroll to position [0, 0]
type input "20"
type input "The Office"
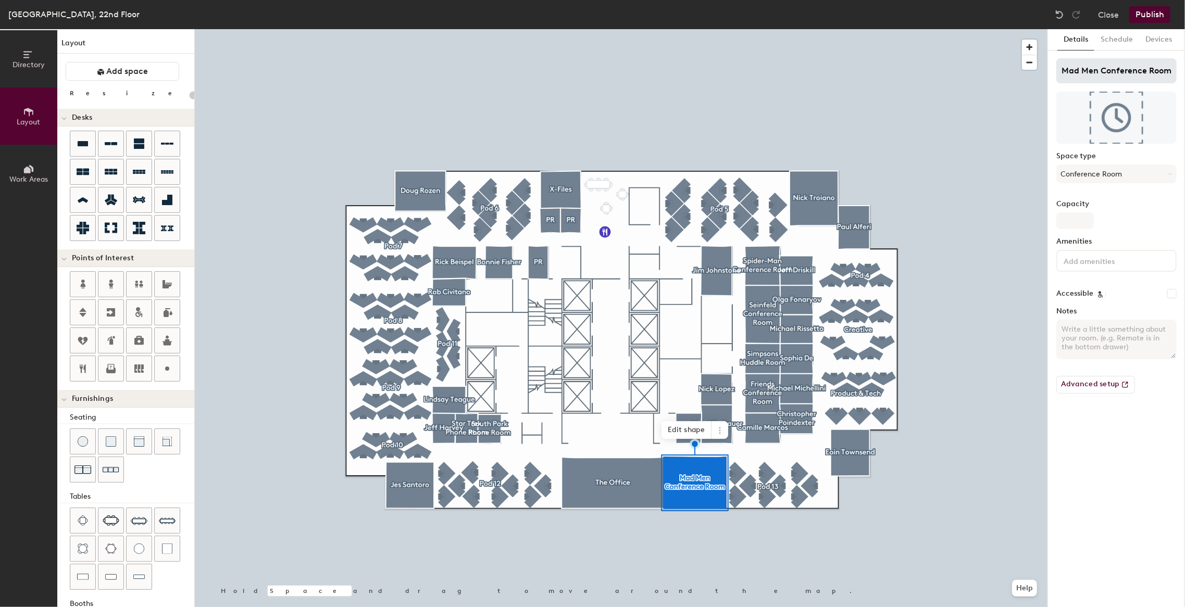
type input "20"
drag, startPoint x: 1096, startPoint y: 71, endPoint x: 1251, endPoint y: 64, distance: 155.4
click at [1185, 64] on html "Skip navigation Schedule Office People Analytics Visits Deliveries Services Man…" at bounding box center [592, 303] width 1185 height 607
type input "Mad Men"
type input "20"
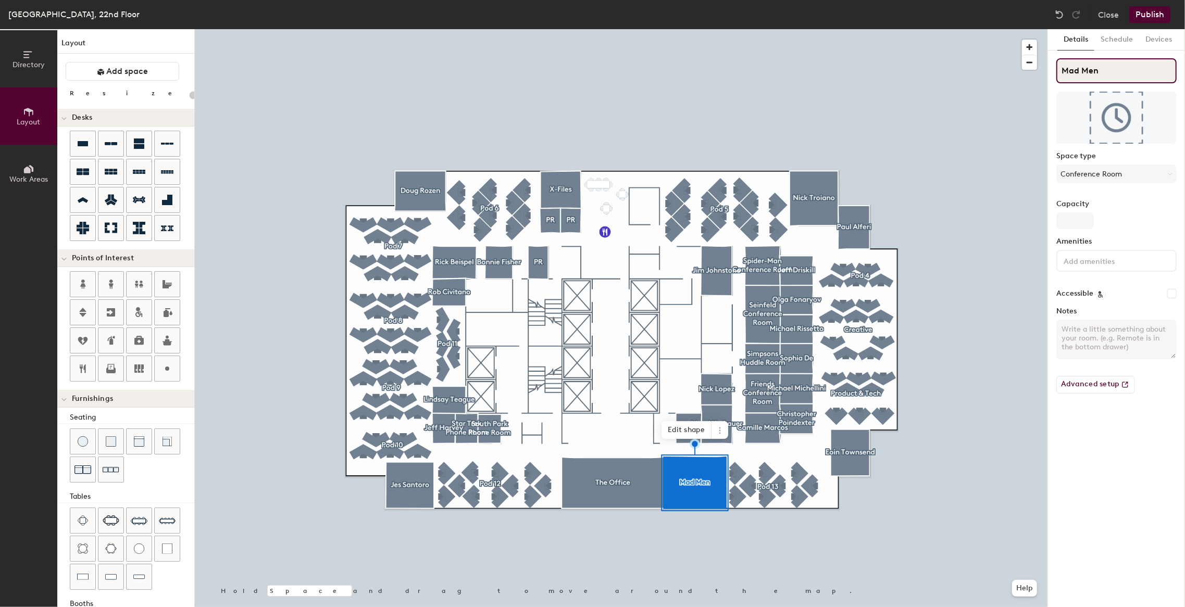
type input "Mad Men"
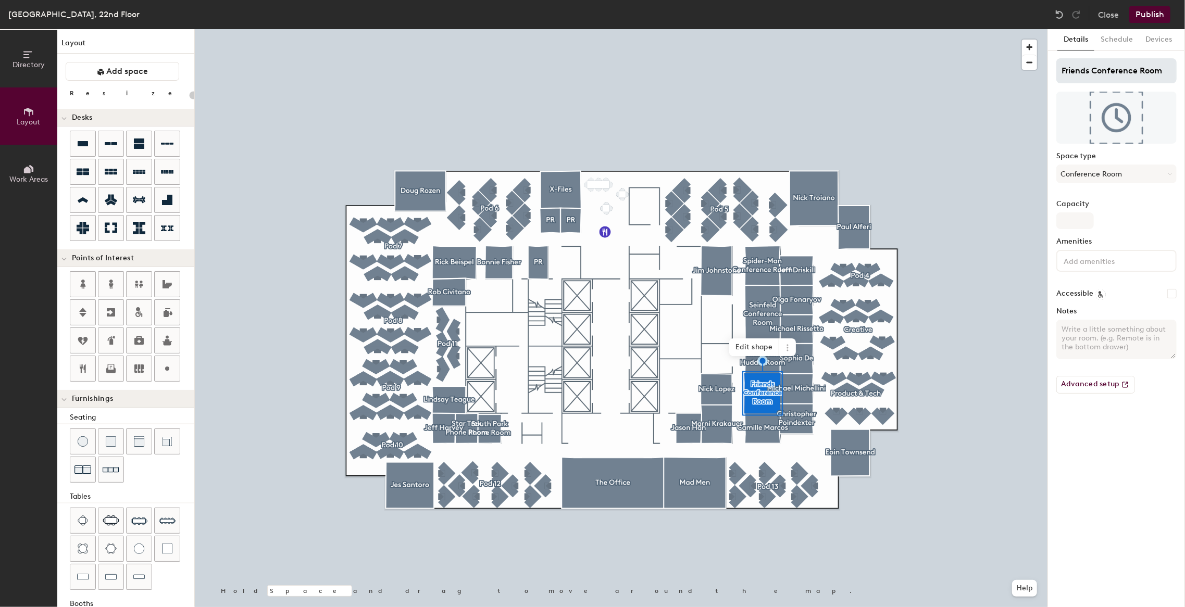
type input "20"
drag, startPoint x: 1088, startPoint y: 68, endPoint x: 1207, endPoint y: 78, distance: 119.2
click at [1185, 78] on html "Skip navigation Schedule Office People Analytics Visits Deliveries Services Man…" at bounding box center [592, 303] width 1185 height 607
type input "Friend"
type input "20"
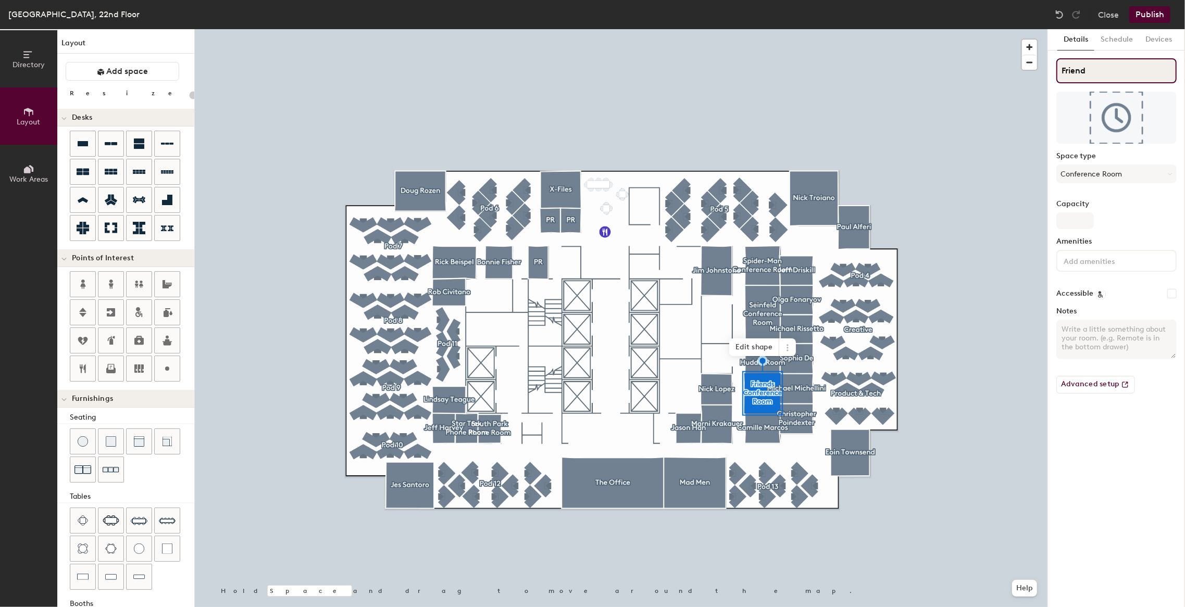
type input "Friendz"
type input "20"
type input "Friendzs"
type input "20"
type input "Friend"
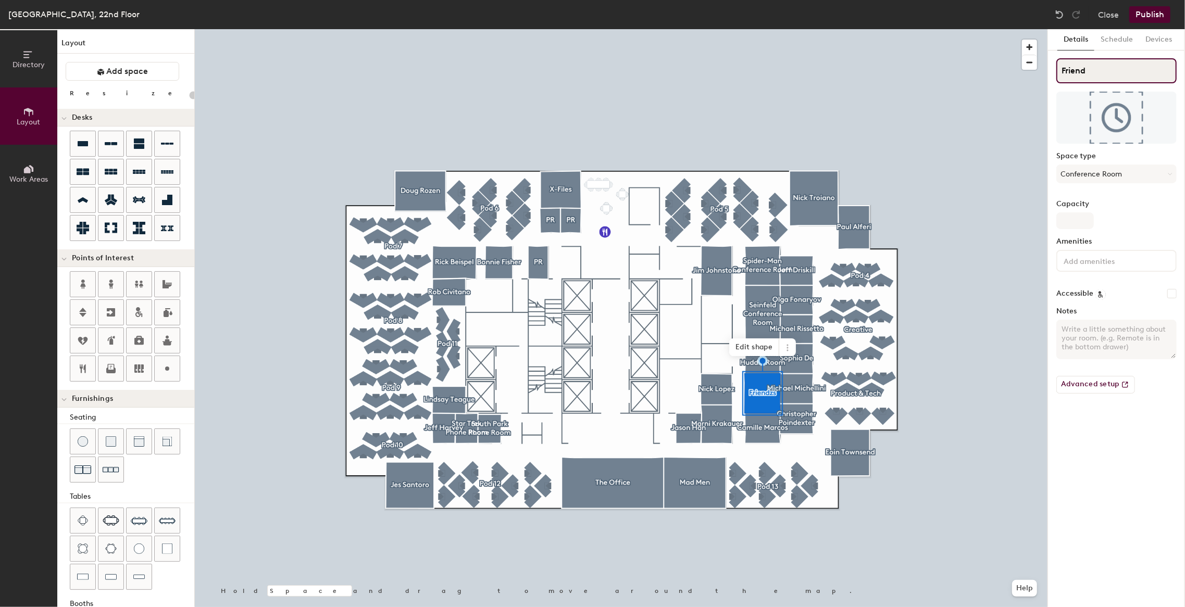
type input "20"
type input "Friends"
type input "20"
type input "Friends"
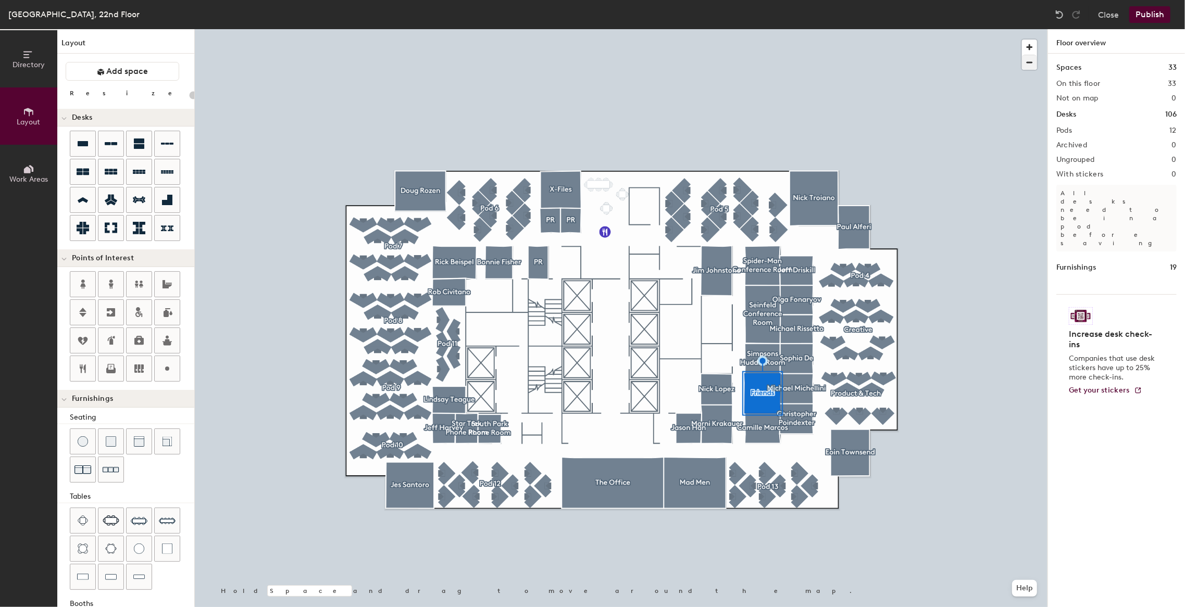
type input "20"
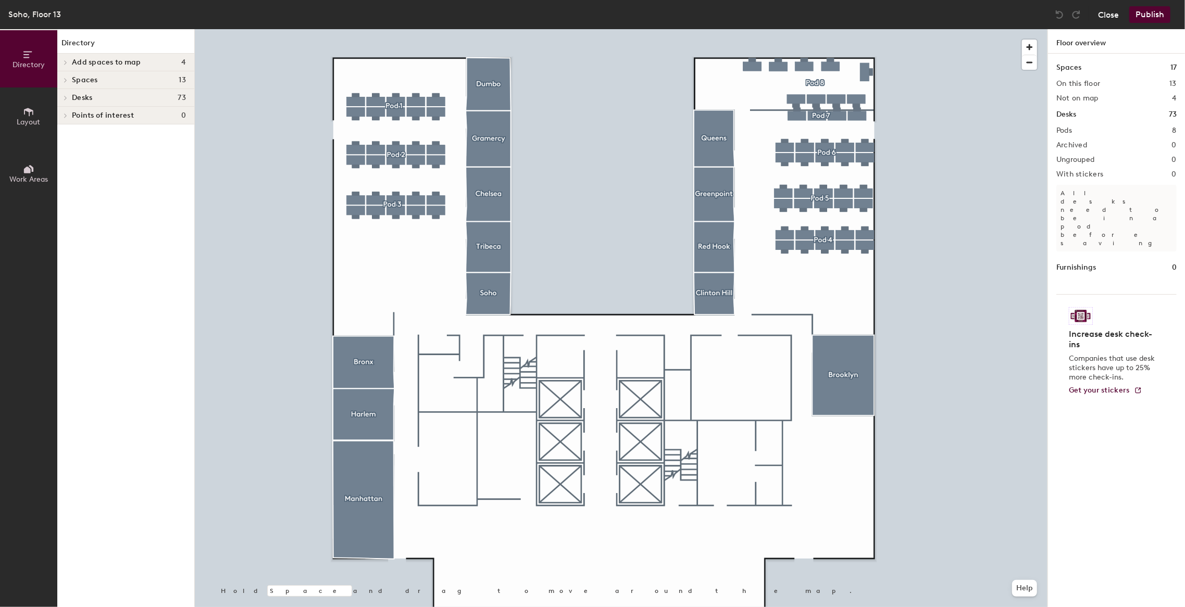
click at [1100, 13] on button "Close" at bounding box center [1108, 14] width 21 height 17
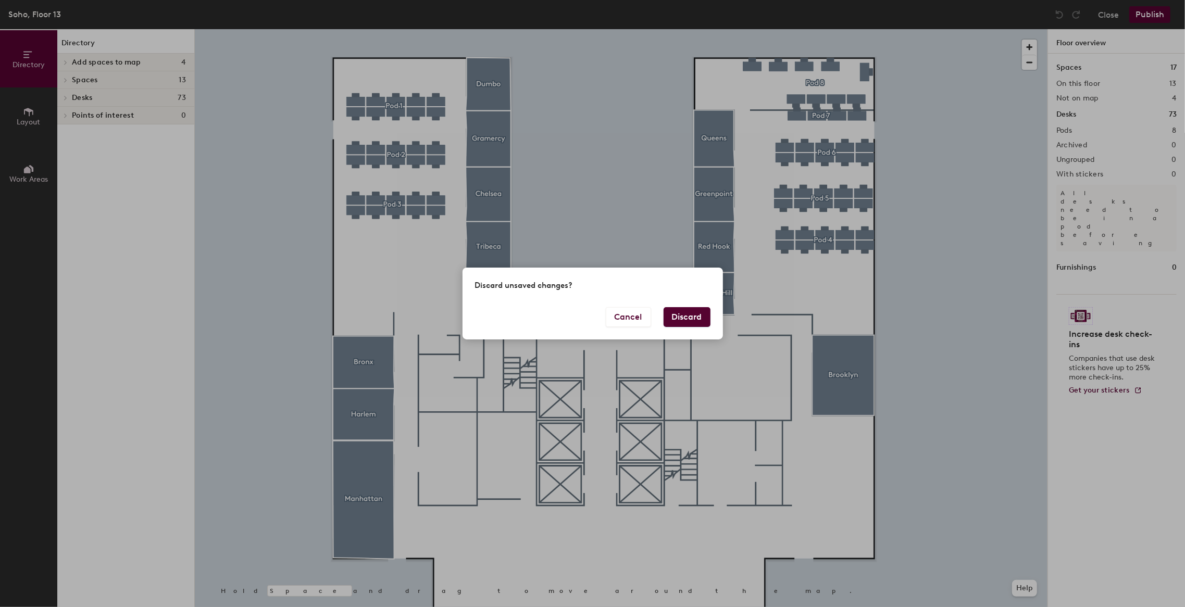
drag, startPoint x: 677, startPoint y: 319, endPoint x: 905, endPoint y: 302, distance: 228.3
click at [905, 302] on div "Discard unsaved changes? Cancel Discard" at bounding box center [592, 303] width 1185 height 607
